Goal: Transaction & Acquisition: Download file/media

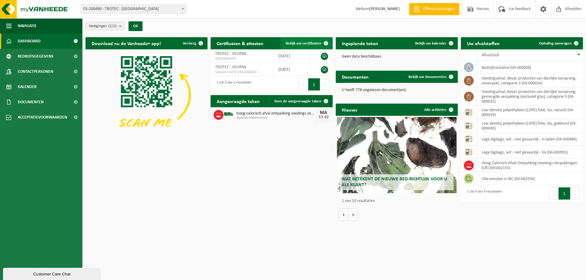
click at [308, 43] on span "Bekijk uw certificaten" at bounding box center [304, 43] width 36 height 4
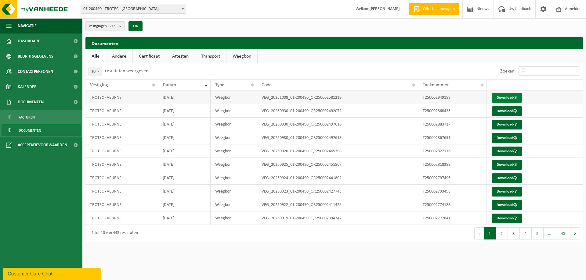
click at [510, 96] on link "Download" at bounding box center [507, 98] width 30 height 10
click at [509, 112] on link "Download" at bounding box center [507, 111] width 30 height 10
click at [509, 148] on link "Download" at bounding box center [507, 152] width 30 height 10
click at [442, 165] on td "T250002818389" at bounding box center [452, 164] width 69 height 13
click at [501, 165] on link "Download" at bounding box center [507, 165] width 30 height 10
